Goal: Navigation & Orientation: Find specific page/section

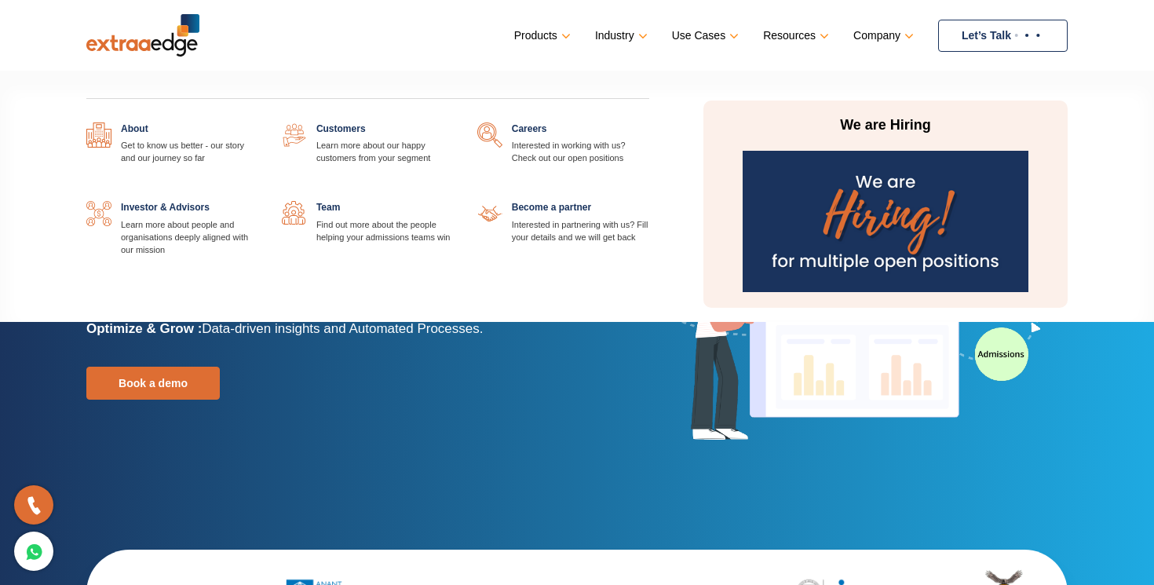
click at [852, 145] on div "We are Hiring" at bounding box center [885, 203] width 364 height 207
click at [877, 118] on p "We are Hiring" at bounding box center [885, 125] width 295 height 19
click at [868, 206] on img at bounding box center [884, 221] width 285 height 141
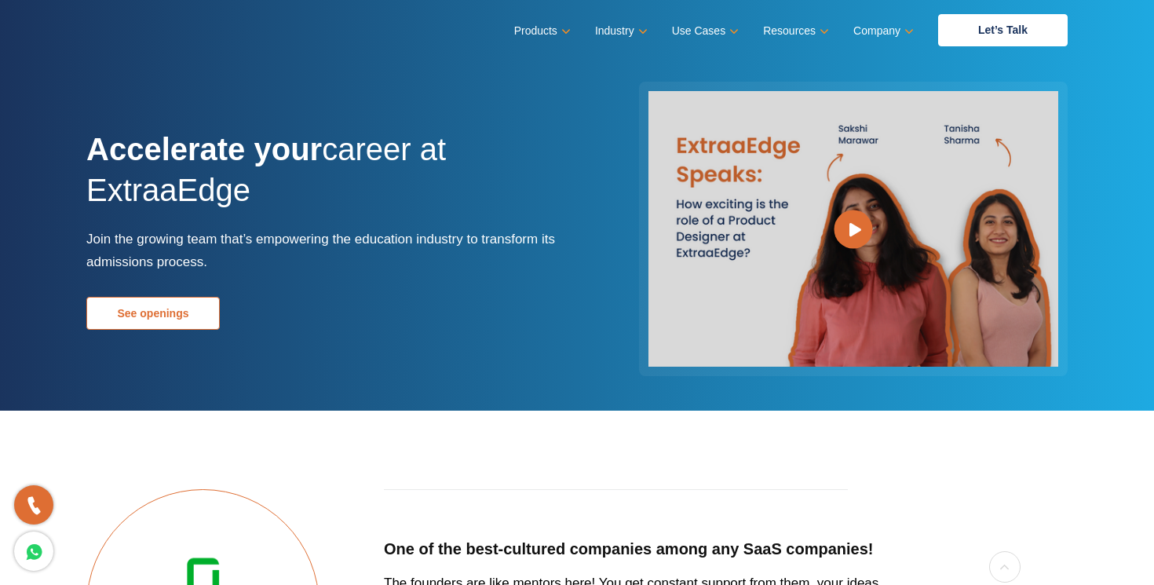
click at [123, 316] on link "See openings" at bounding box center [152, 313] width 133 height 33
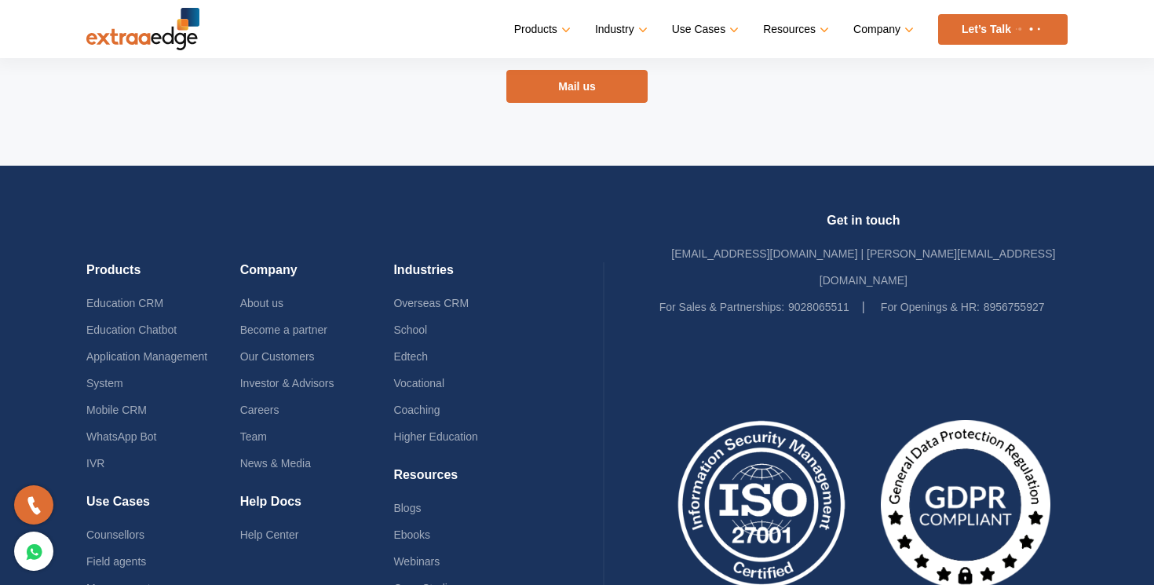
scroll to position [3265, 0]
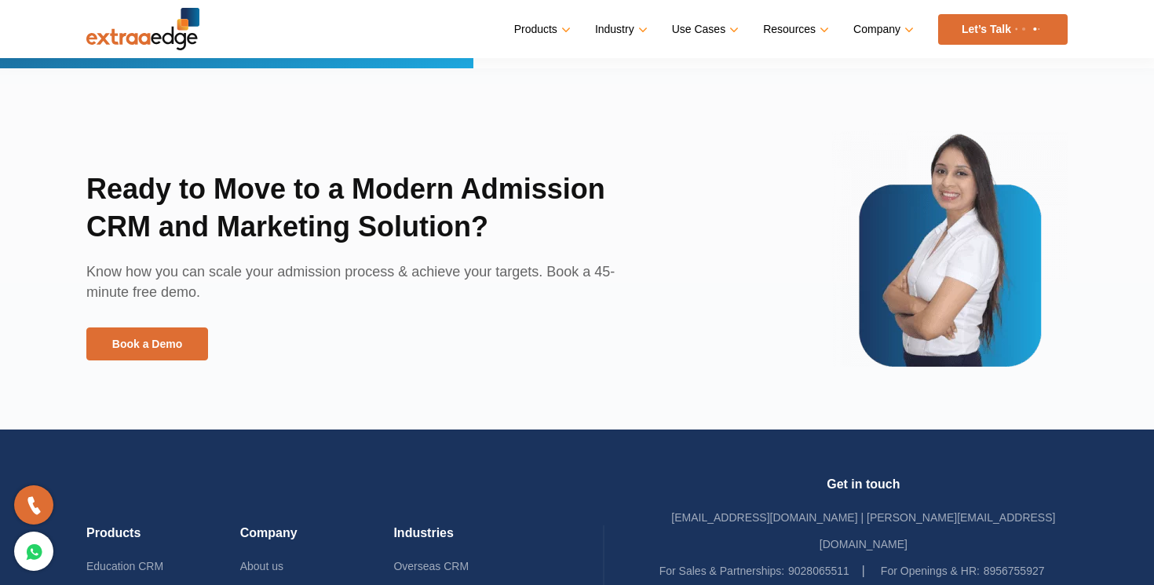
scroll to position [3894, 0]
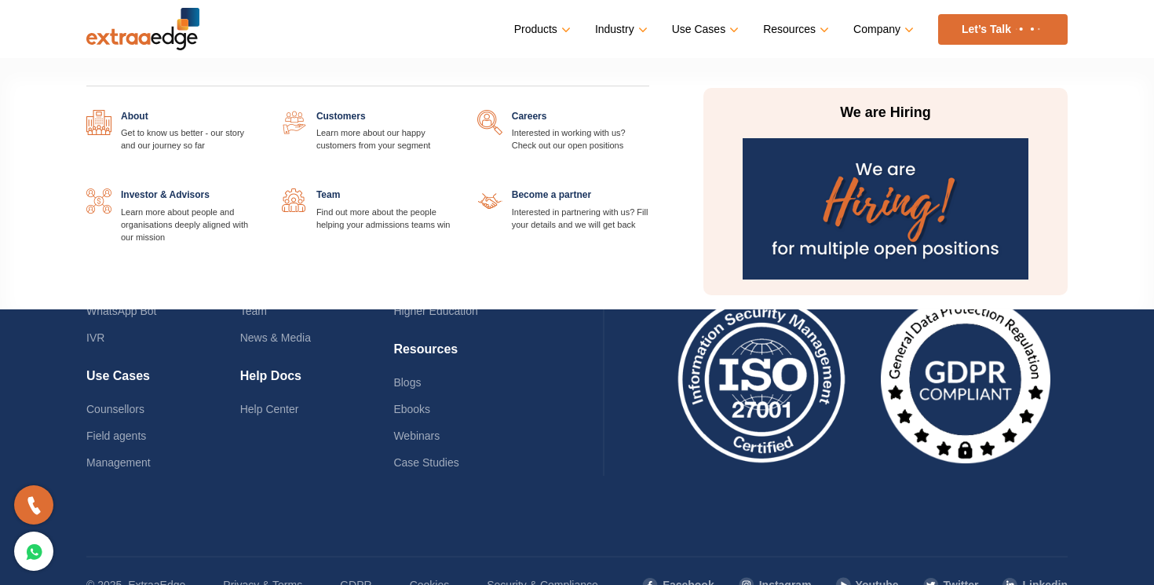
click at [880, 130] on div "We are Hiring" at bounding box center [885, 191] width 364 height 207
click at [873, 194] on img at bounding box center [884, 208] width 285 height 141
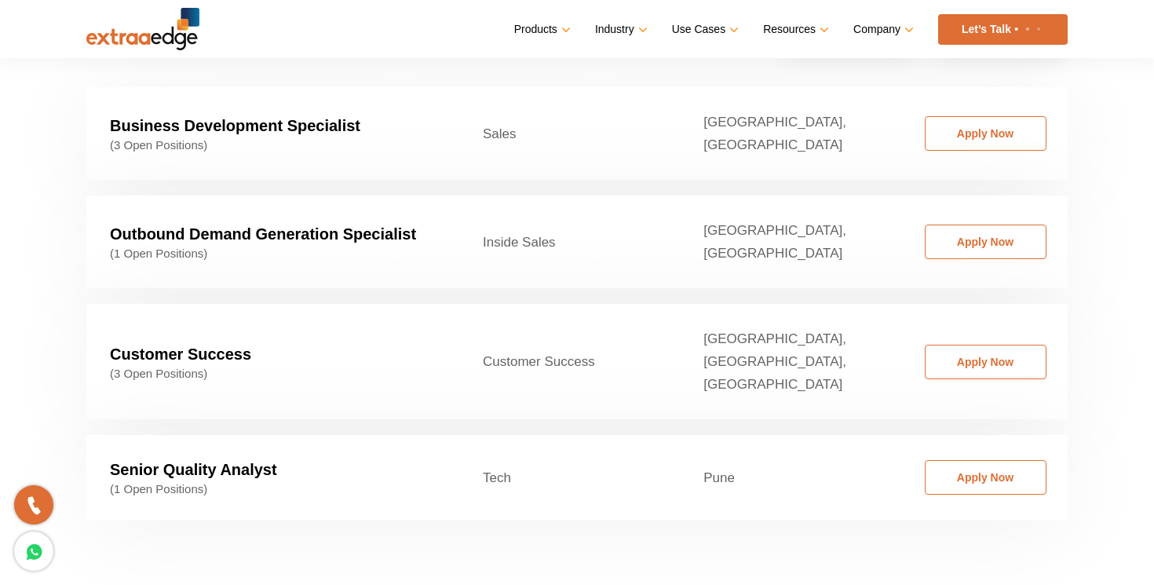
scroll to position [2931, 0]
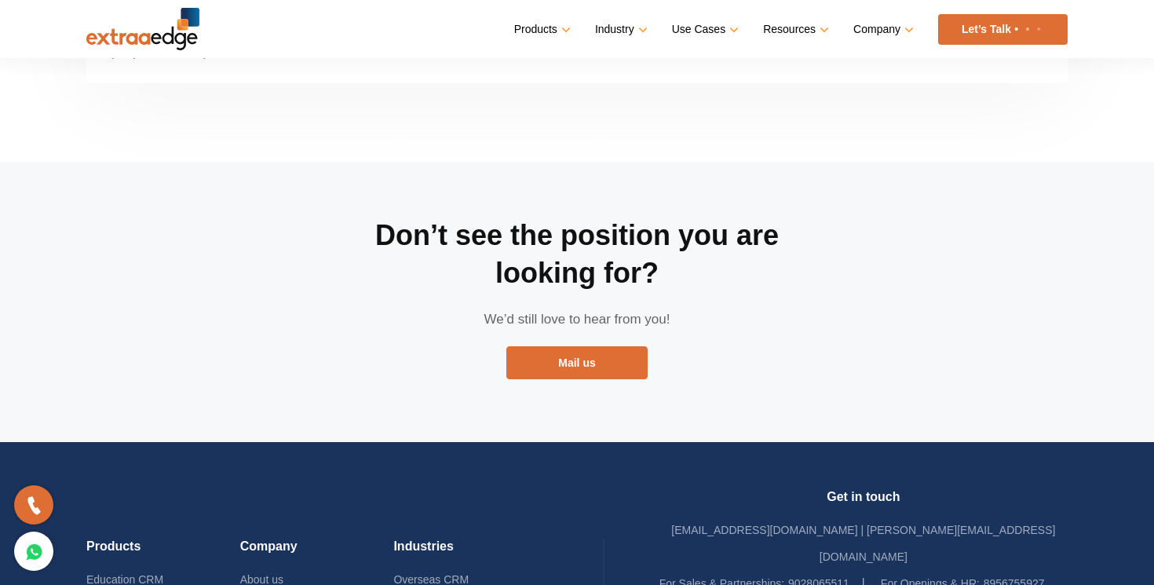
drag, startPoint x: 542, startPoint y: 308, endPoint x: 323, endPoint y: 42, distance: 344.6
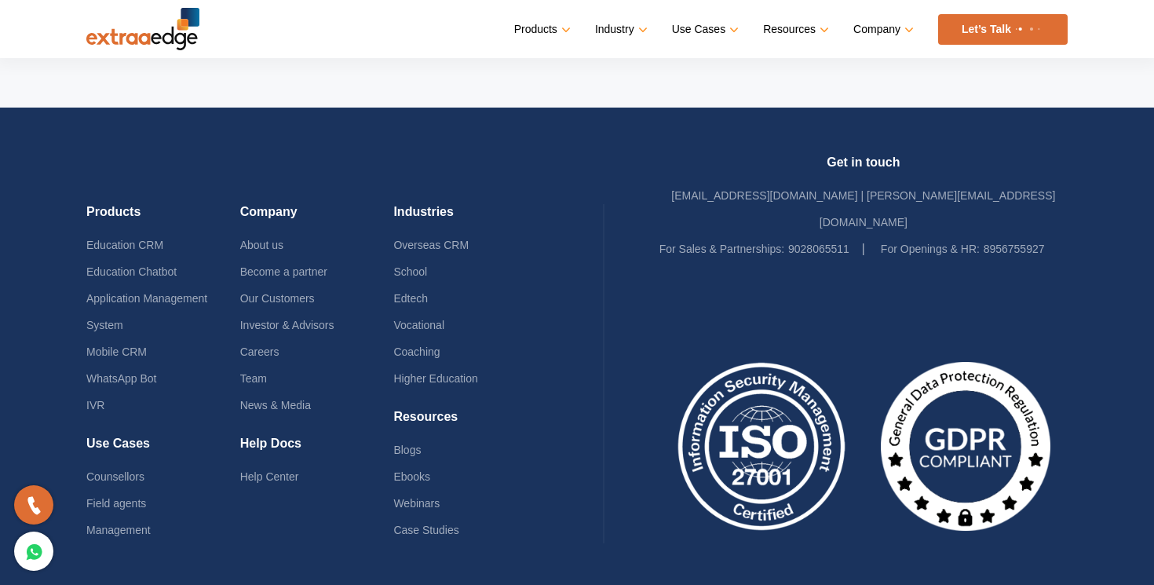
scroll to position [3148, 0]
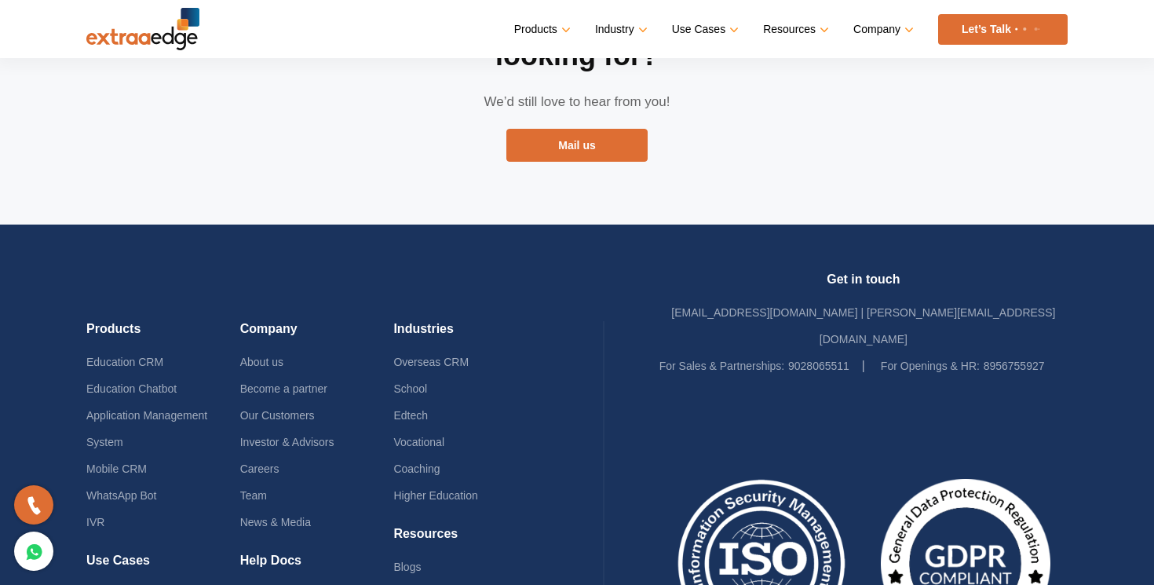
drag, startPoint x: 545, startPoint y: 293, endPoint x: 233, endPoint y: 4, distance: 425.4
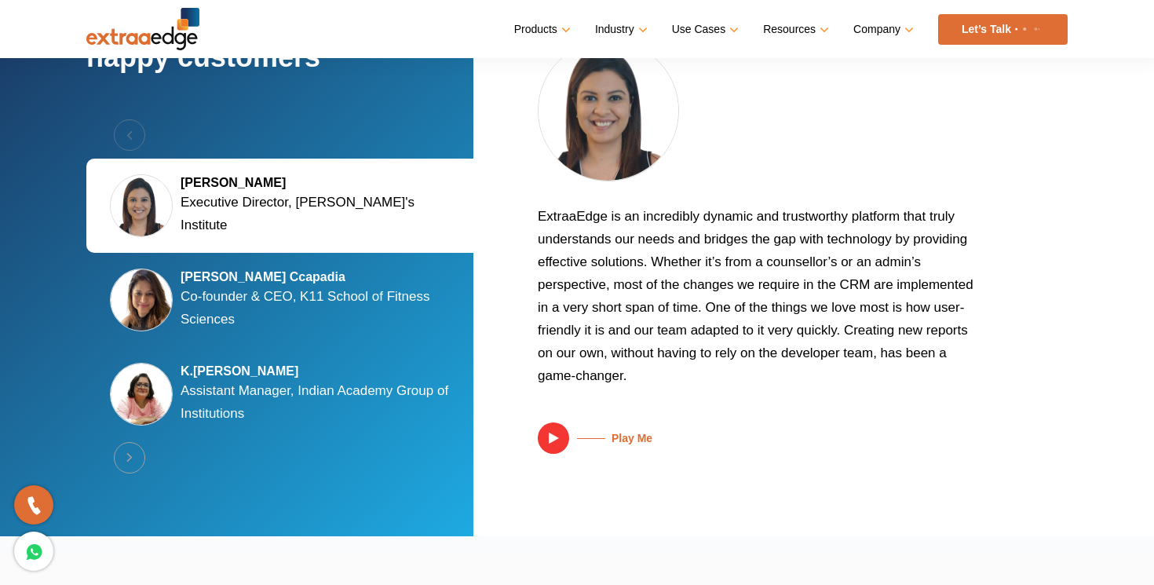
scroll to position [3894, 0]
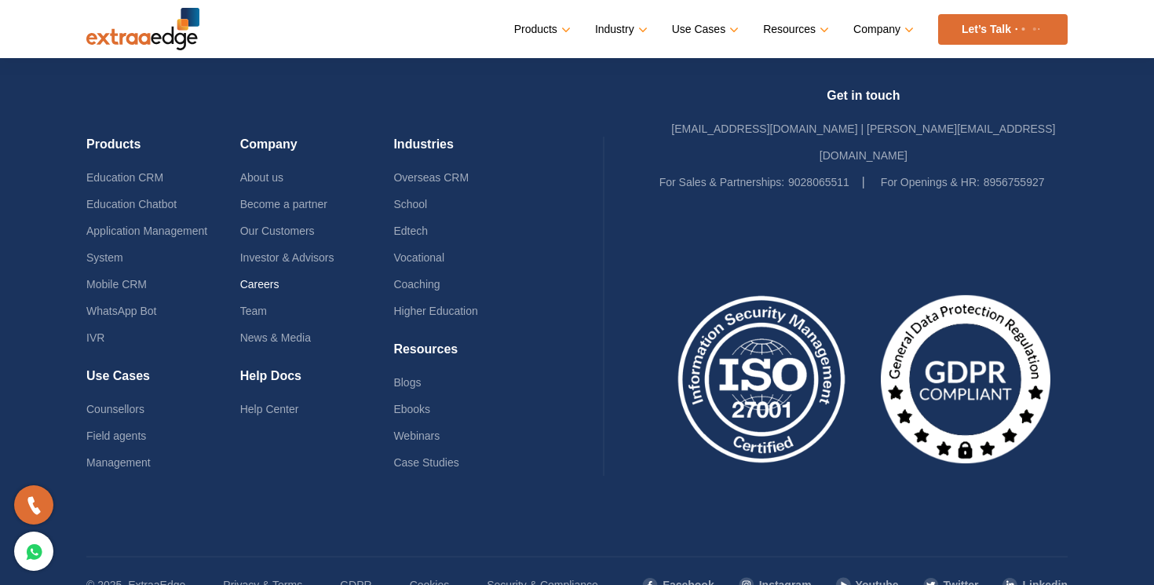
click at [260, 278] on link "Careers" at bounding box center [259, 284] width 39 height 13
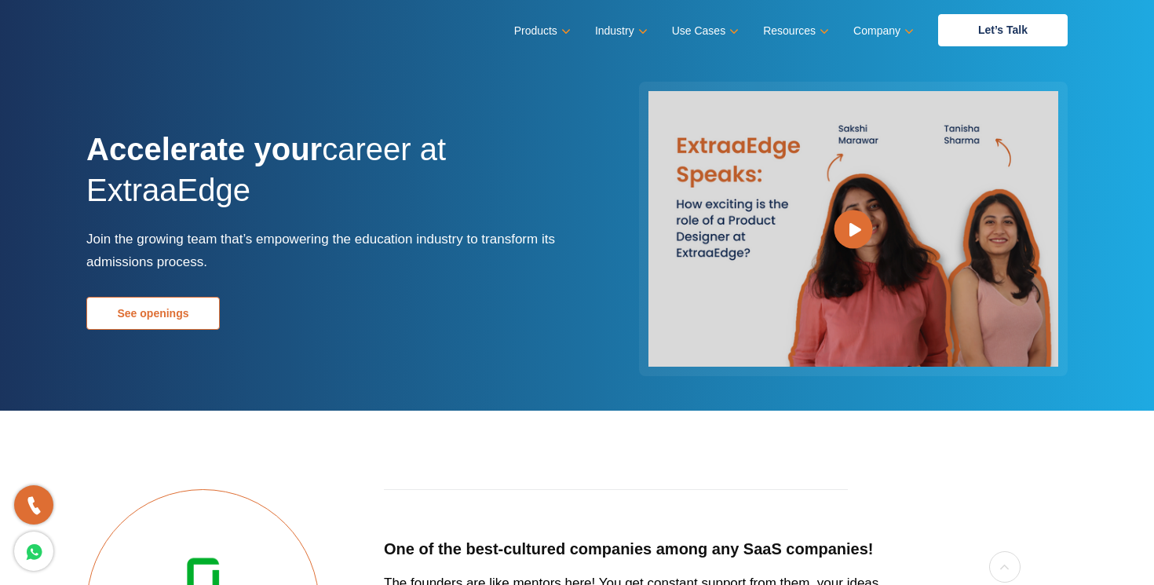
click at [145, 308] on link "See openings" at bounding box center [152, 313] width 133 height 33
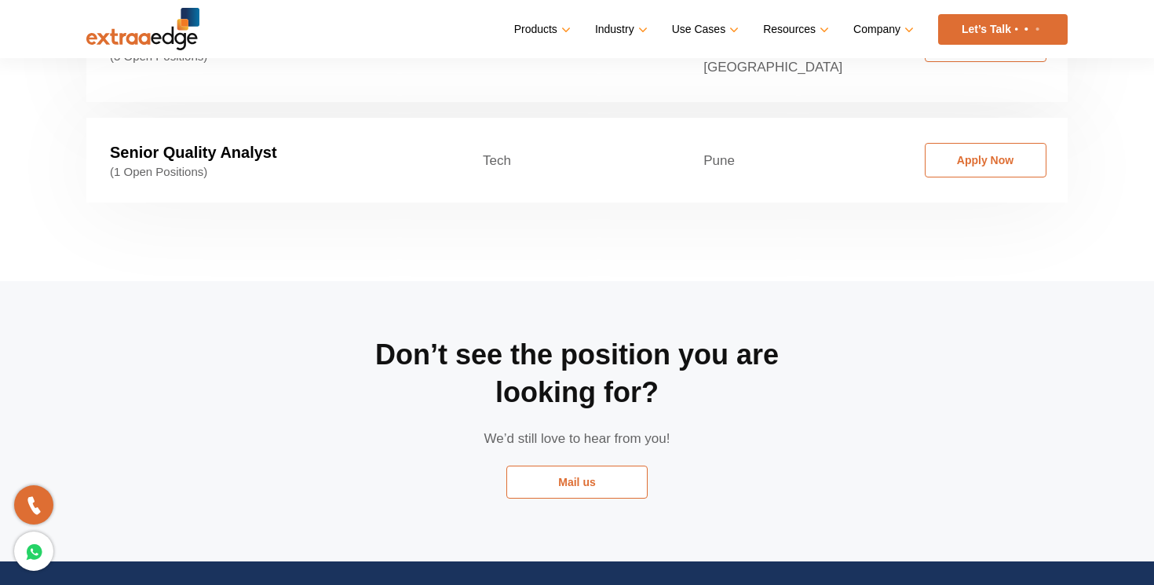
scroll to position [2837, 0]
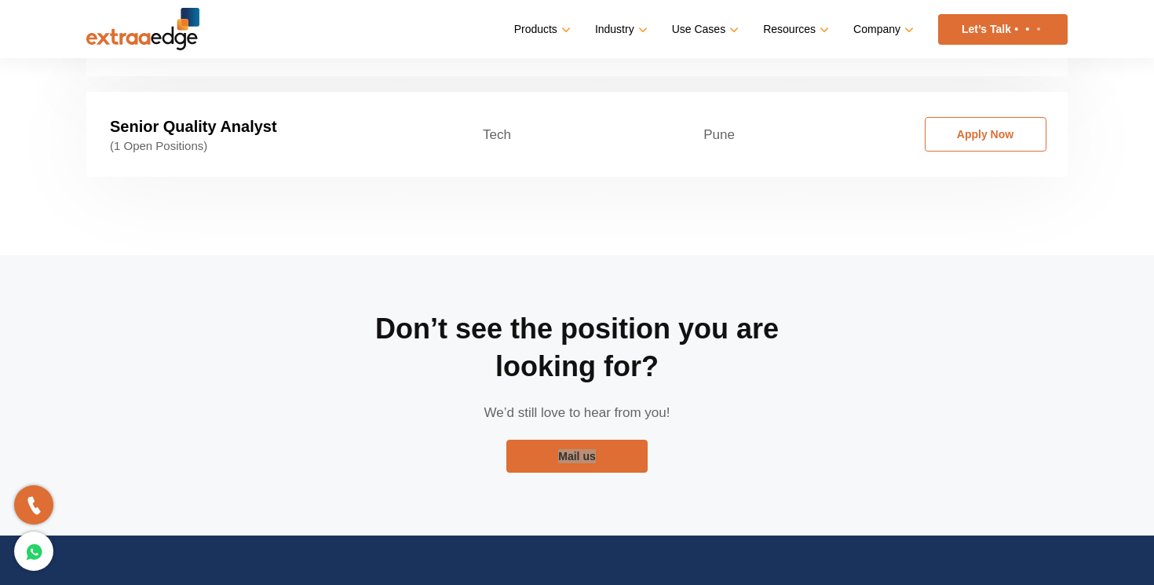
drag, startPoint x: 582, startPoint y: 393, endPoint x: 937, endPoint y: 31, distance: 507.3
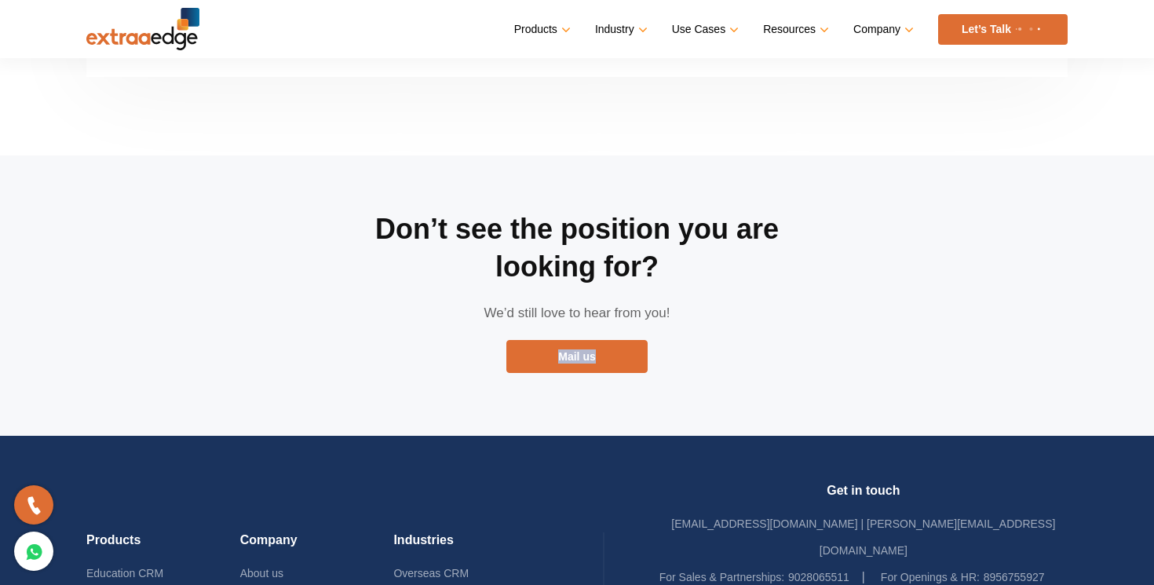
scroll to position [2946, 0]
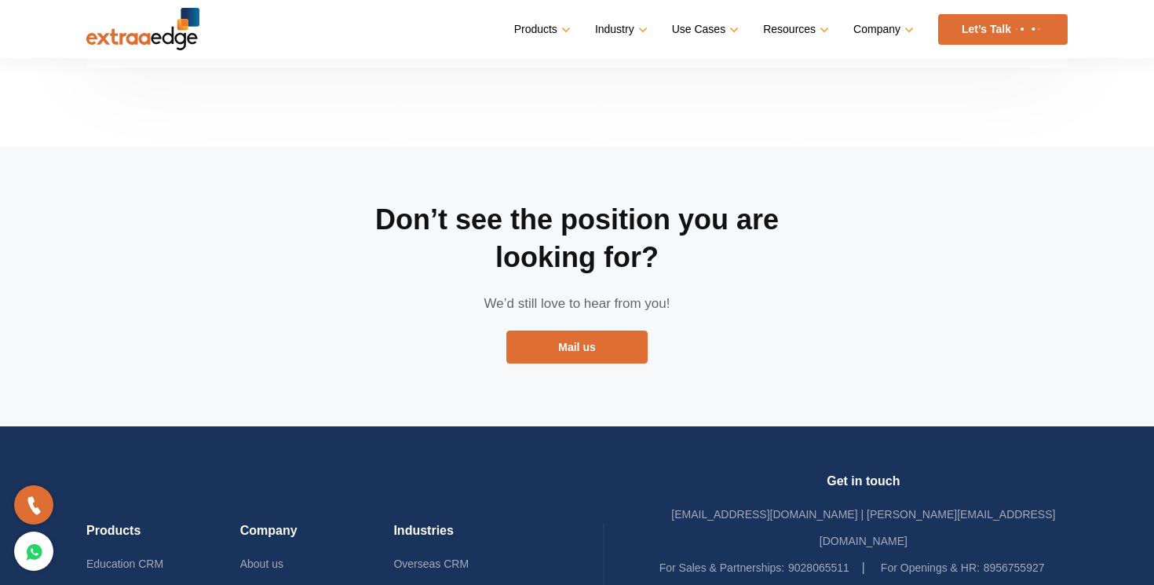
click at [559, 201] on h2 "Don’t see the position you are looking for?" at bounding box center [576, 238] width 471 height 75
click at [309, 146] on div "Don’t see the position you are looking for? We’d still love to hear from you! M…" at bounding box center [577, 286] width 1005 height 280
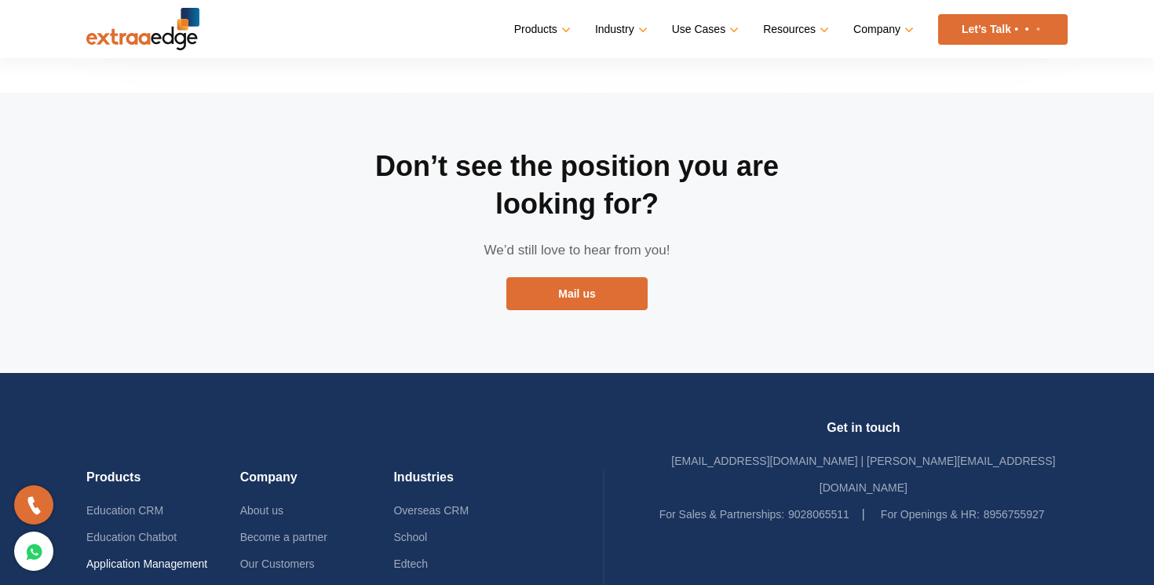
scroll to position [3106, 0]
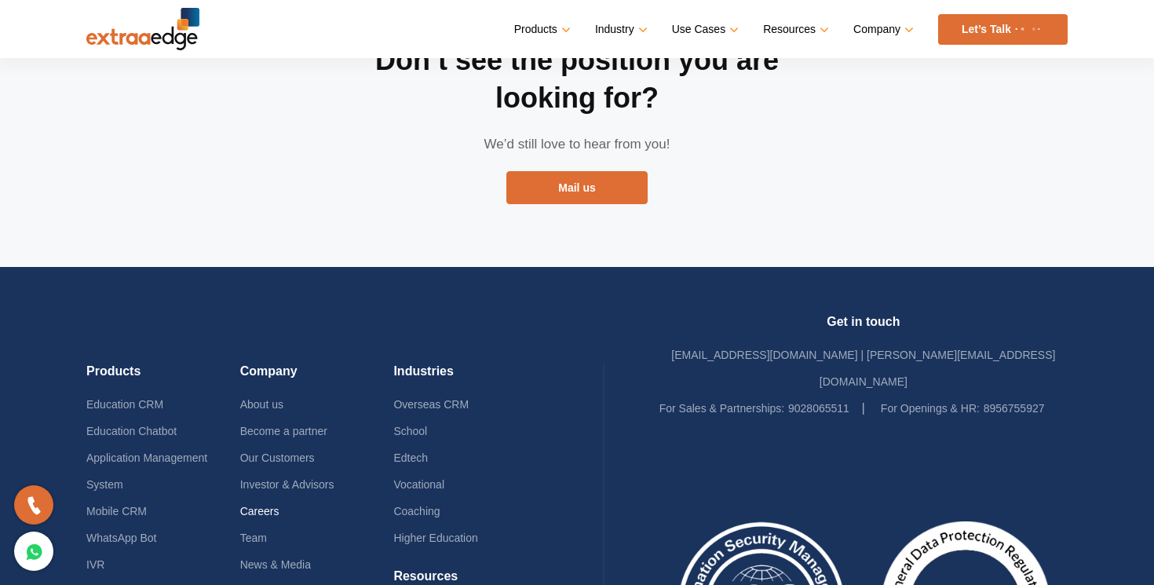
click at [253, 505] on link "Careers" at bounding box center [259, 511] width 39 height 13
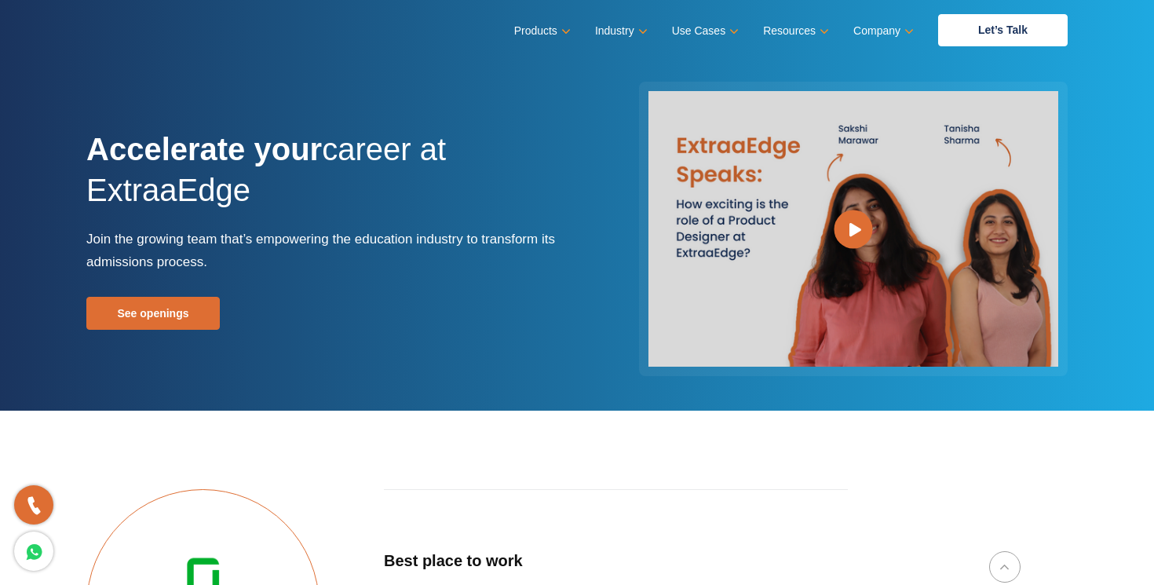
click at [373, 80] on div "Accelerate your career at ExtraaEdge Join the growing team that’s empowering th…" at bounding box center [577, 228] width 1005 height 363
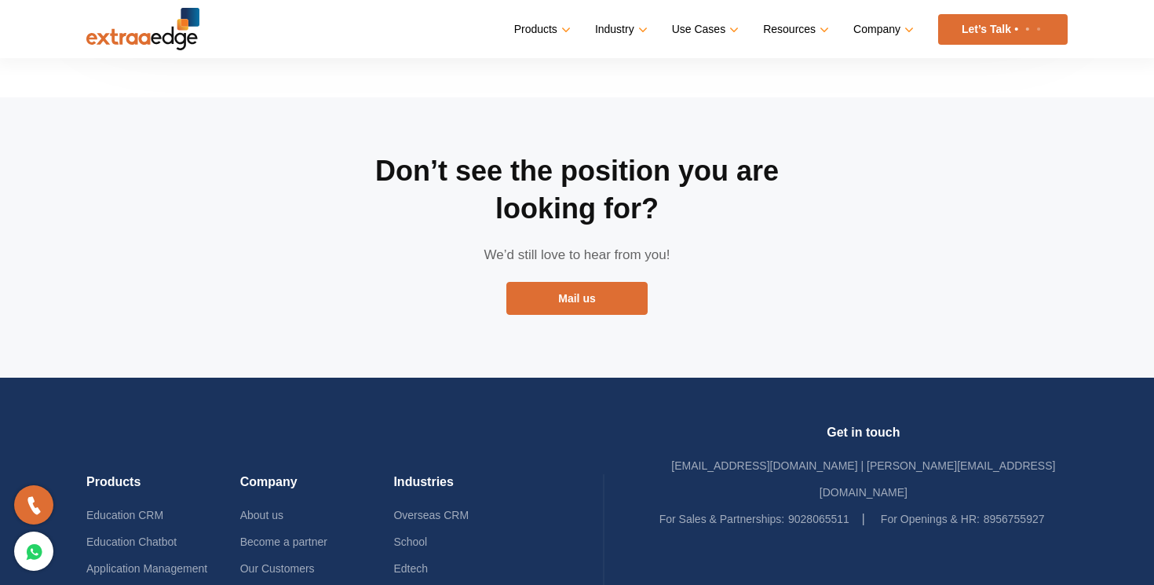
scroll to position [3195, 0]
